Goal: Check status: Check status

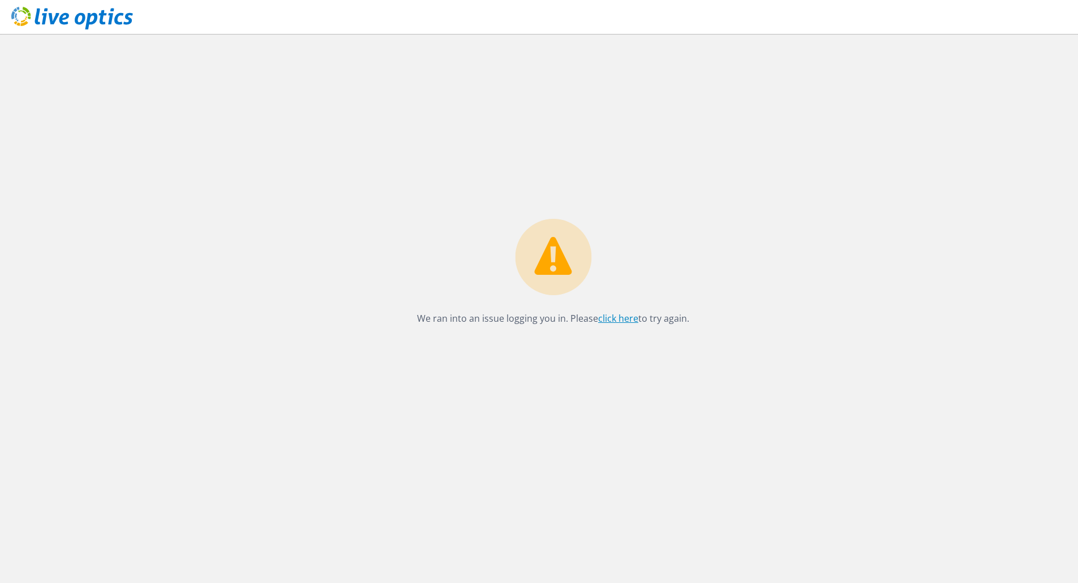
click at [624, 315] on link "click here" at bounding box center [618, 318] width 40 height 12
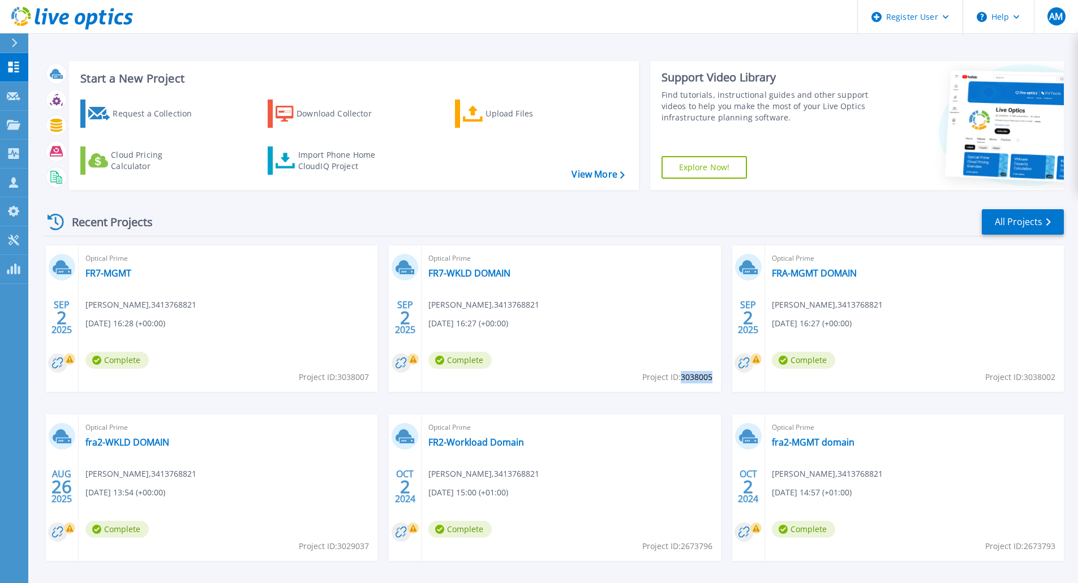
drag, startPoint x: 711, startPoint y: 377, endPoint x: 682, endPoint y: 379, distance: 29.5
click at [682, 379] on span "Project ID: 3038005" at bounding box center [677, 377] width 70 height 12
copy span "3038005"
click at [465, 274] on link "FR7-WKLD DOMAIN" at bounding box center [469, 273] width 82 height 11
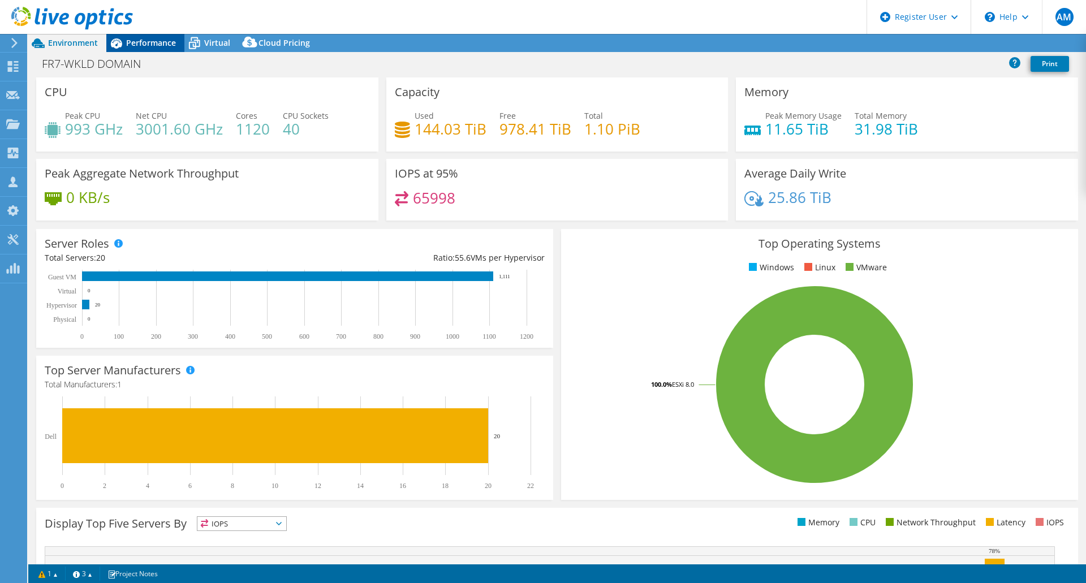
click at [161, 42] on span "Performance" at bounding box center [151, 42] width 50 height 11
